Goal: Navigation & Orientation: Find specific page/section

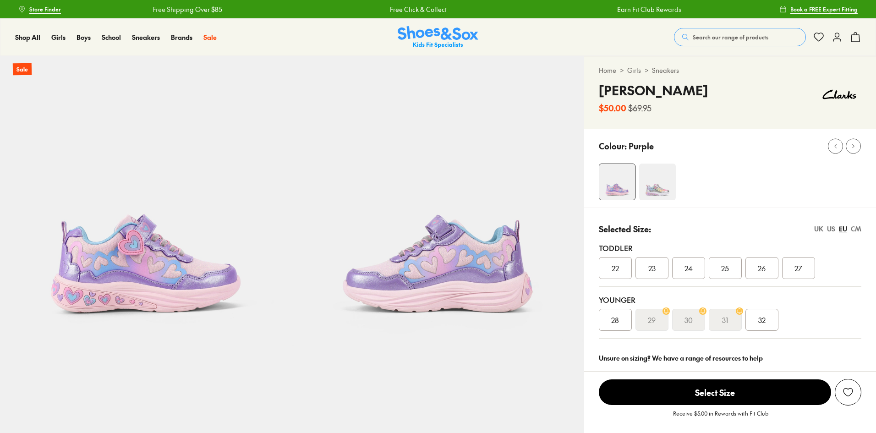
select select "*"
click at [459, 32] on img at bounding box center [438, 37] width 81 height 22
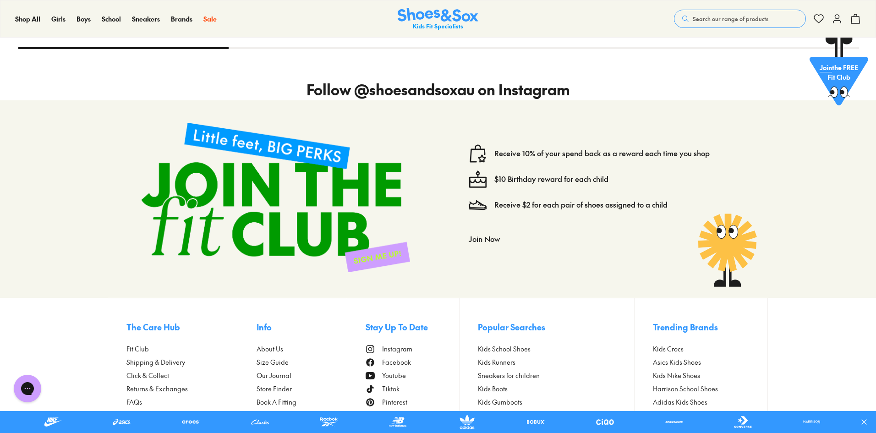
scroll to position [3849, 0]
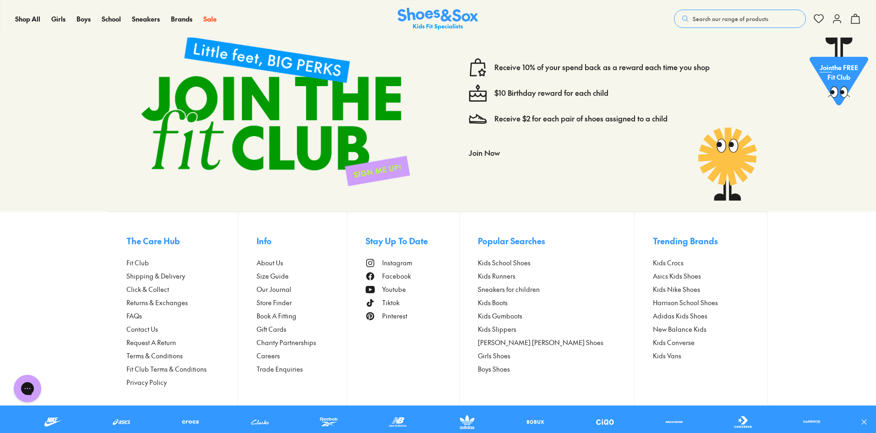
click at [277, 304] on span "Store Finder" at bounding box center [274, 303] width 35 height 10
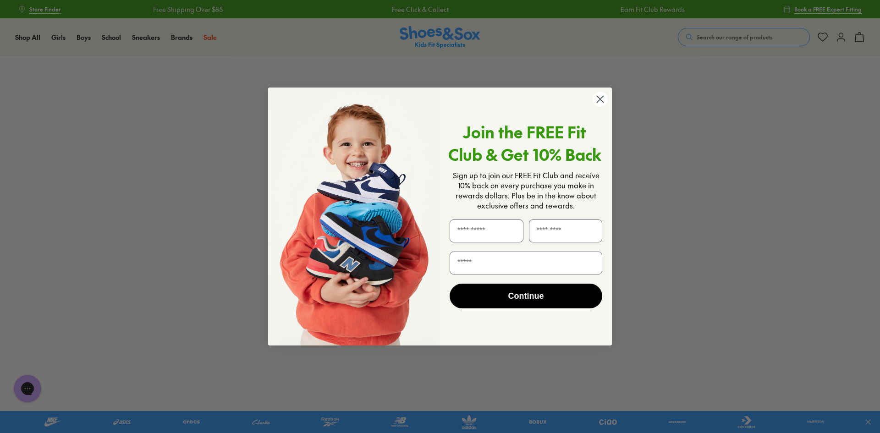
click at [600, 101] on circle "Close dialog" at bounding box center [600, 99] width 15 height 15
